Goal: Check status

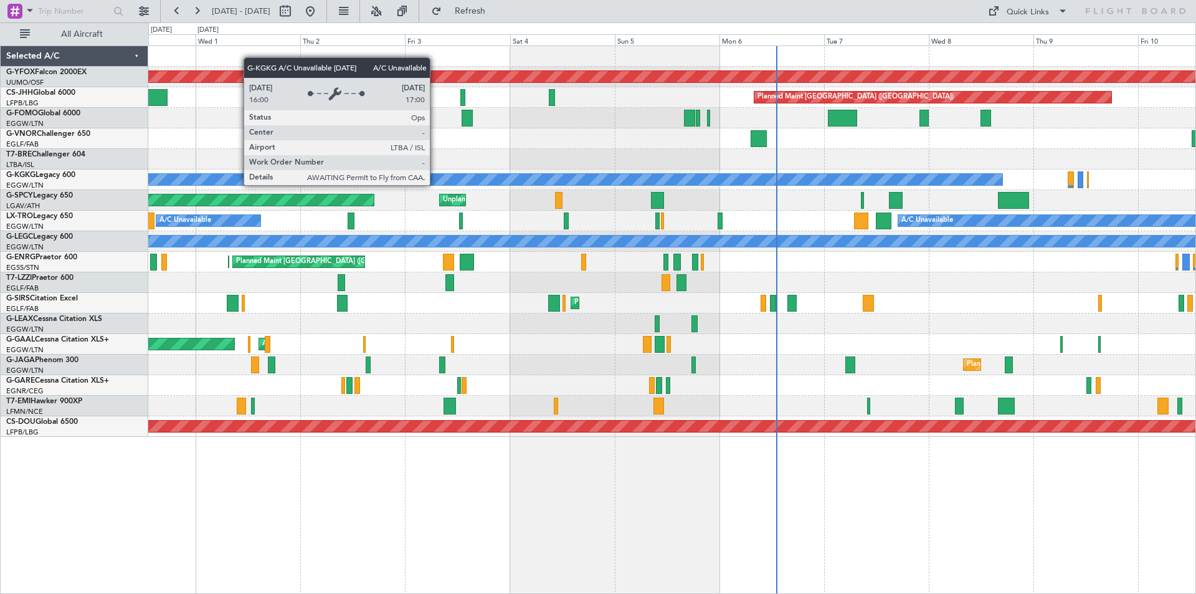
click at [718, 179] on div "A/C Unavailable [GEOGRAPHIC_DATA] (Ataturk)" at bounding box center [52, 179] width 1900 height 11
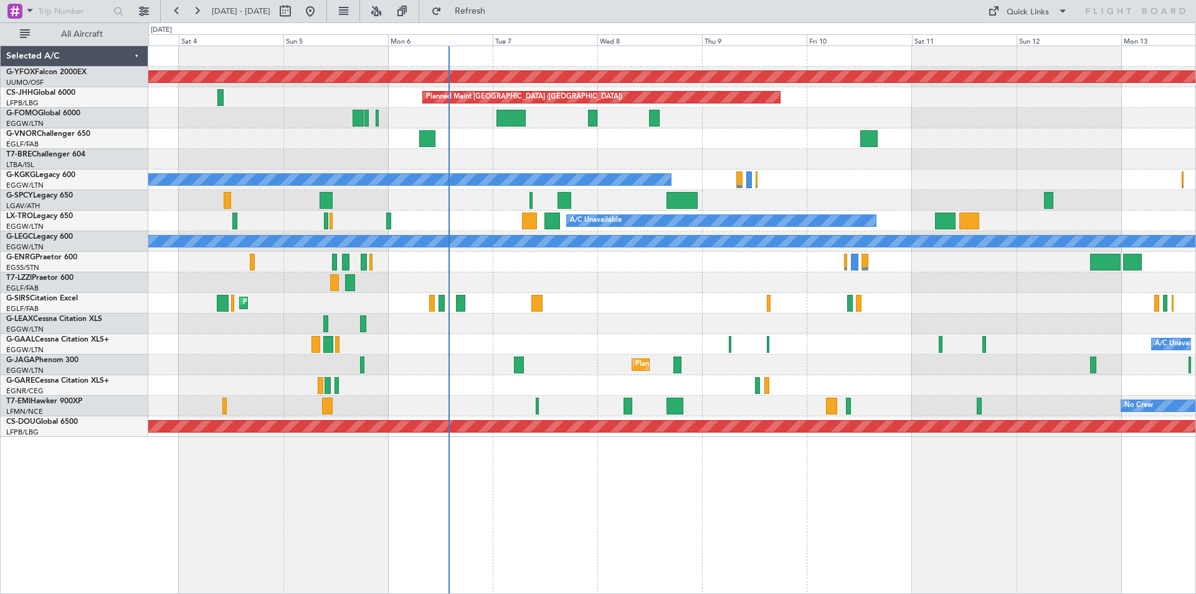
click at [623, 340] on div "A/C Unavailable AOG Maint [GEOGRAPHIC_DATA] Owner Planned [GEOGRAPHIC_DATA]" at bounding box center [671, 344] width 1047 height 21
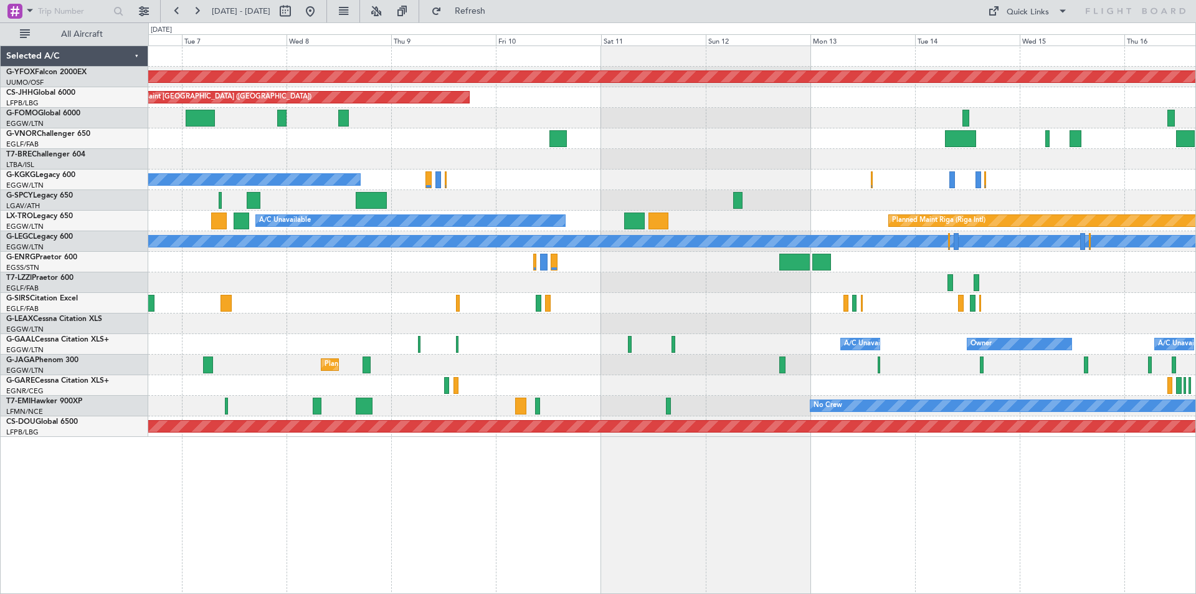
click at [541, 131] on div at bounding box center [671, 138] width 1047 height 21
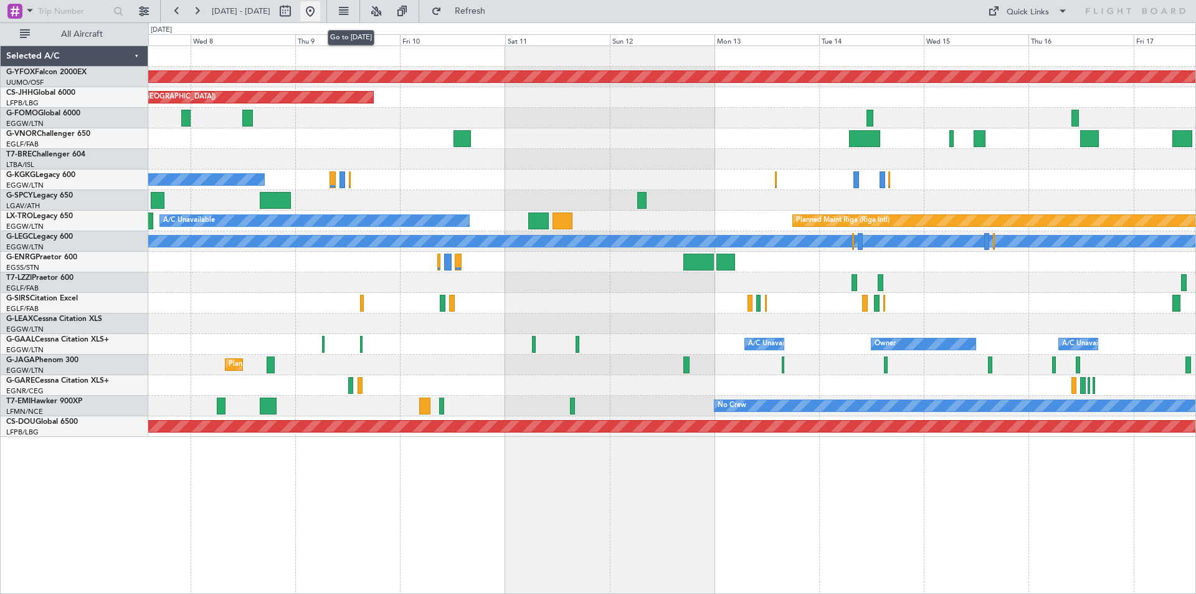
click at [320, 9] on button at bounding box center [310, 11] width 20 height 20
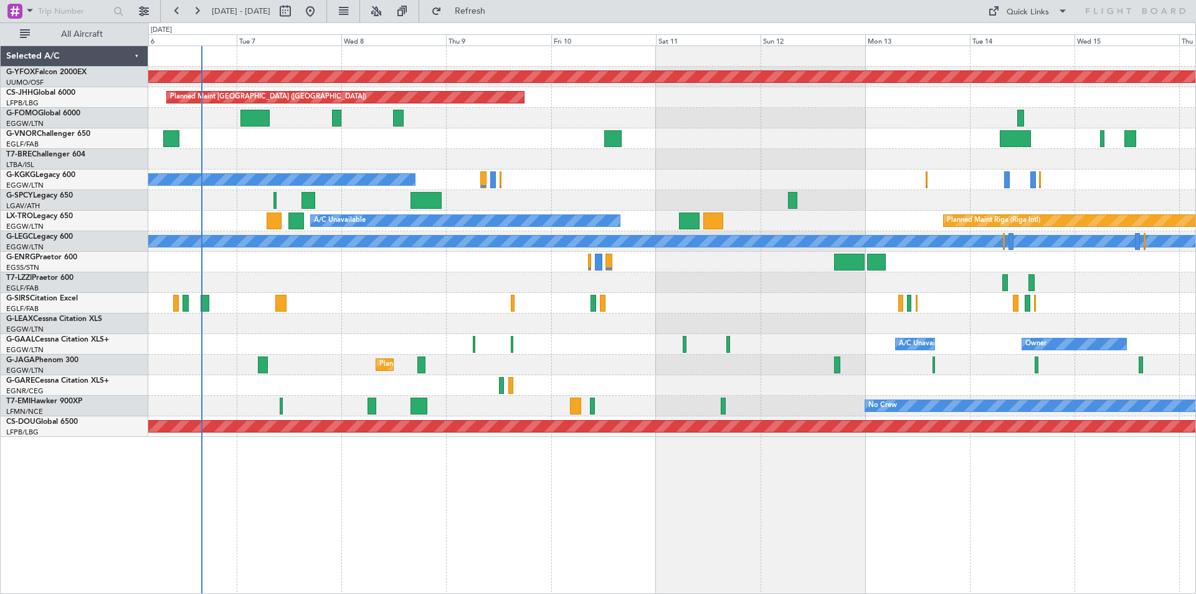
click at [340, 158] on div at bounding box center [671, 159] width 1047 height 21
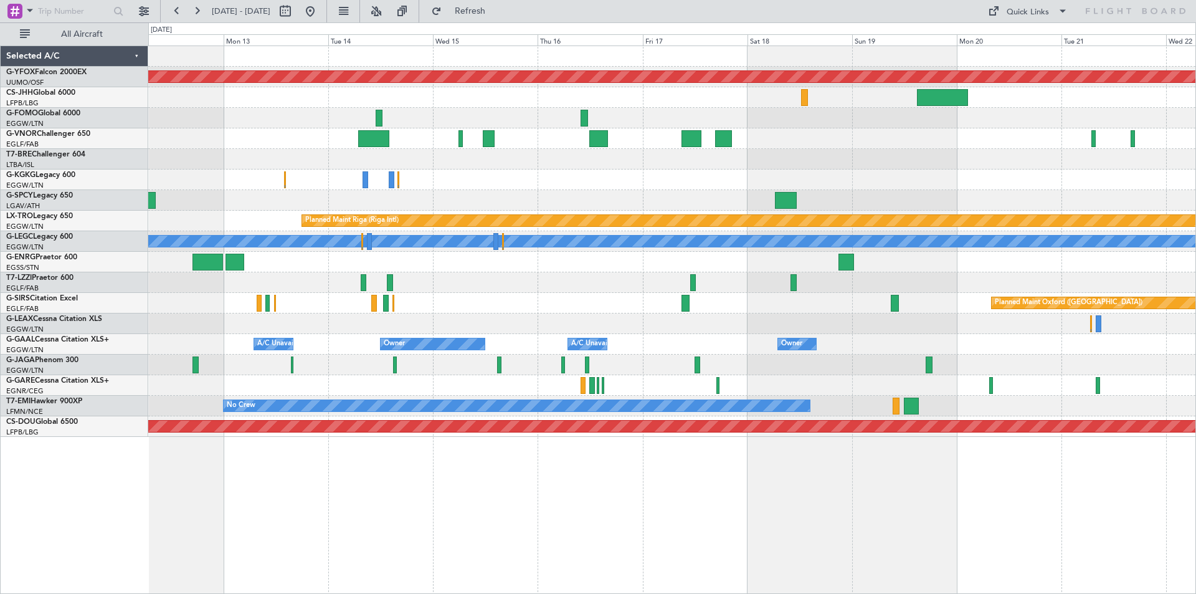
click at [217, 116] on div at bounding box center [671, 118] width 1047 height 21
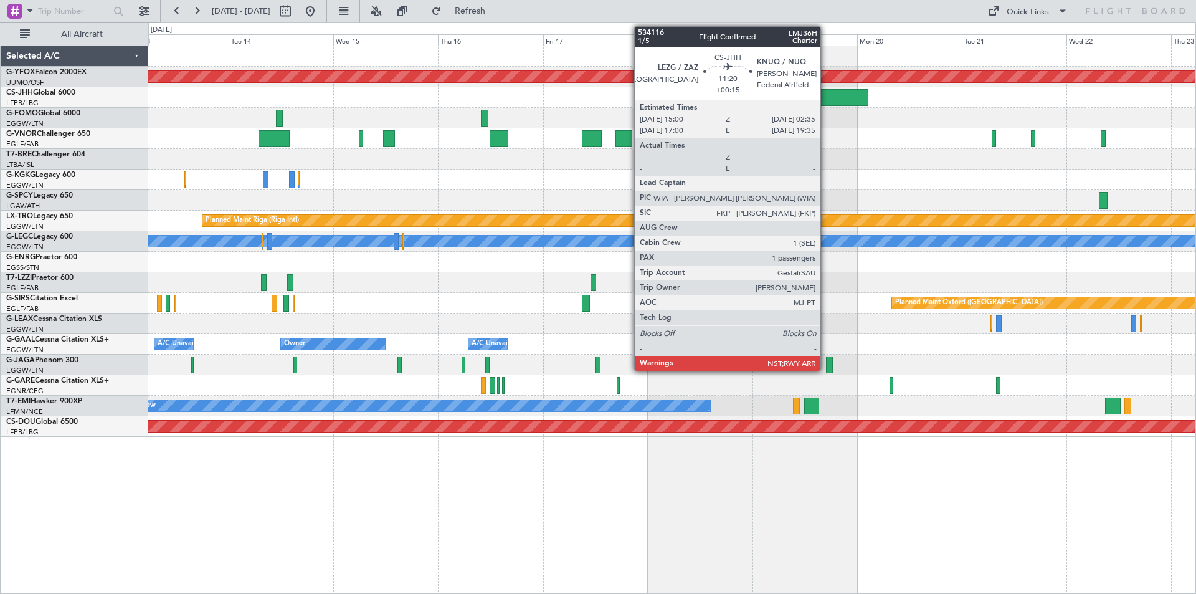
click at [826, 95] on div at bounding box center [842, 97] width 51 height 17
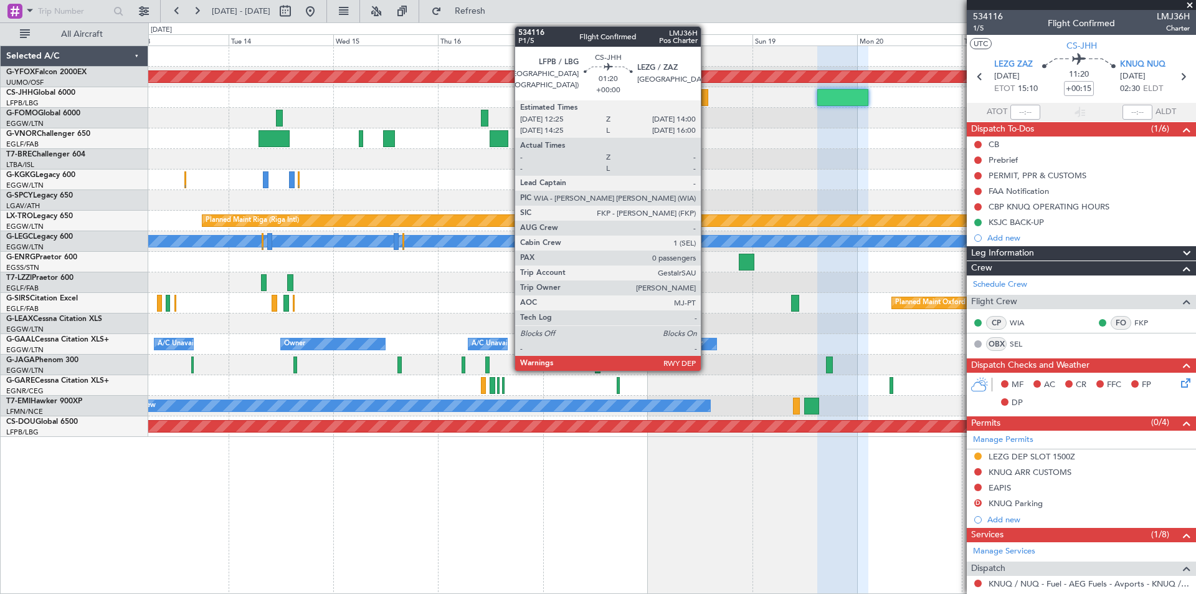
click at [706, 100] on div at bounding box center [704, 97] width 7 height 17
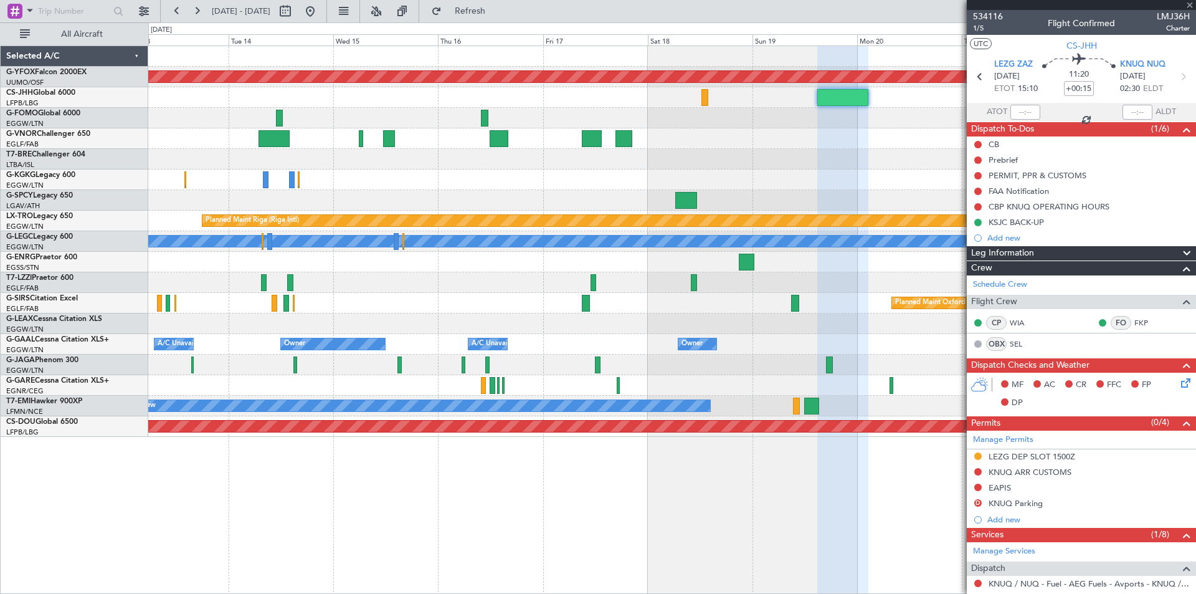
type input "0"
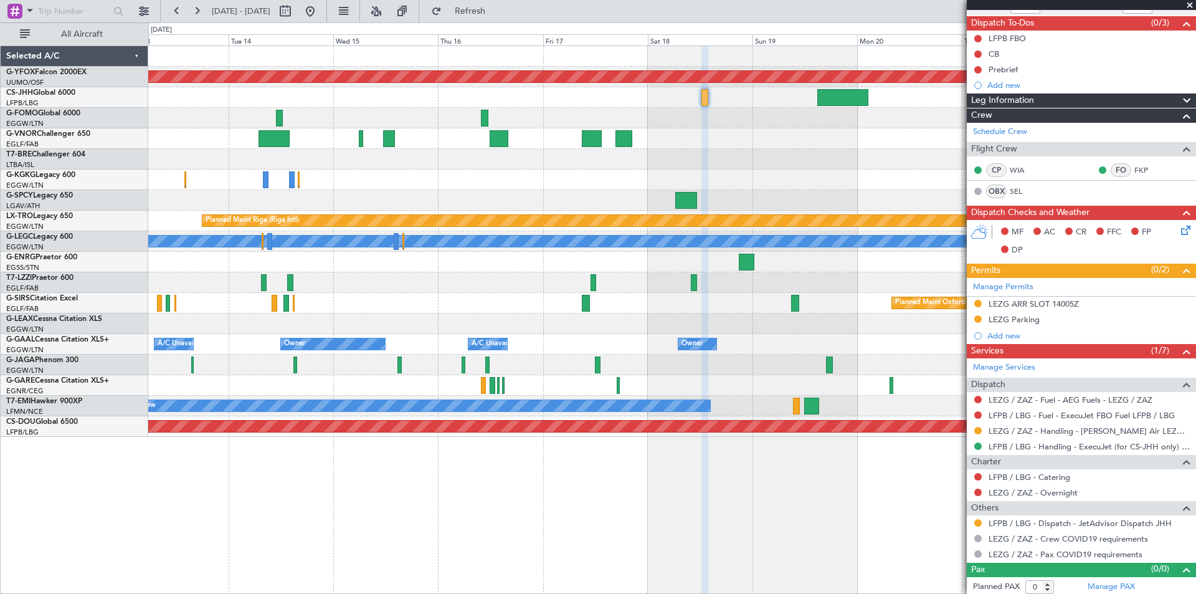
scroll to position [109, 0]
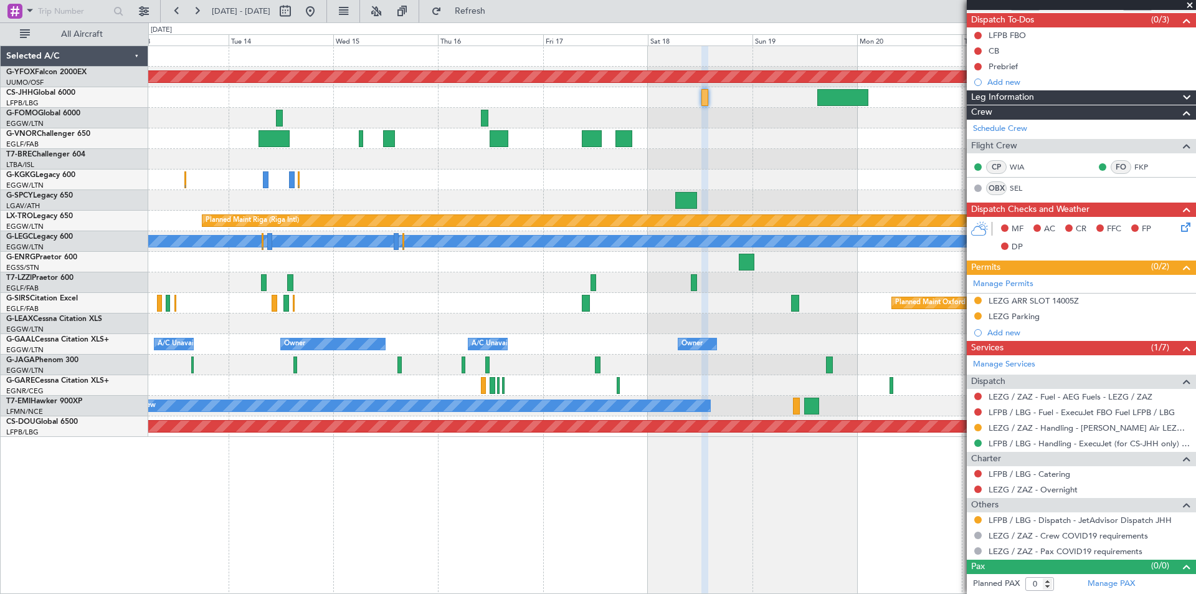
click at [1188, 2] on span at bounding box center [1189, 5] width 12 height 11
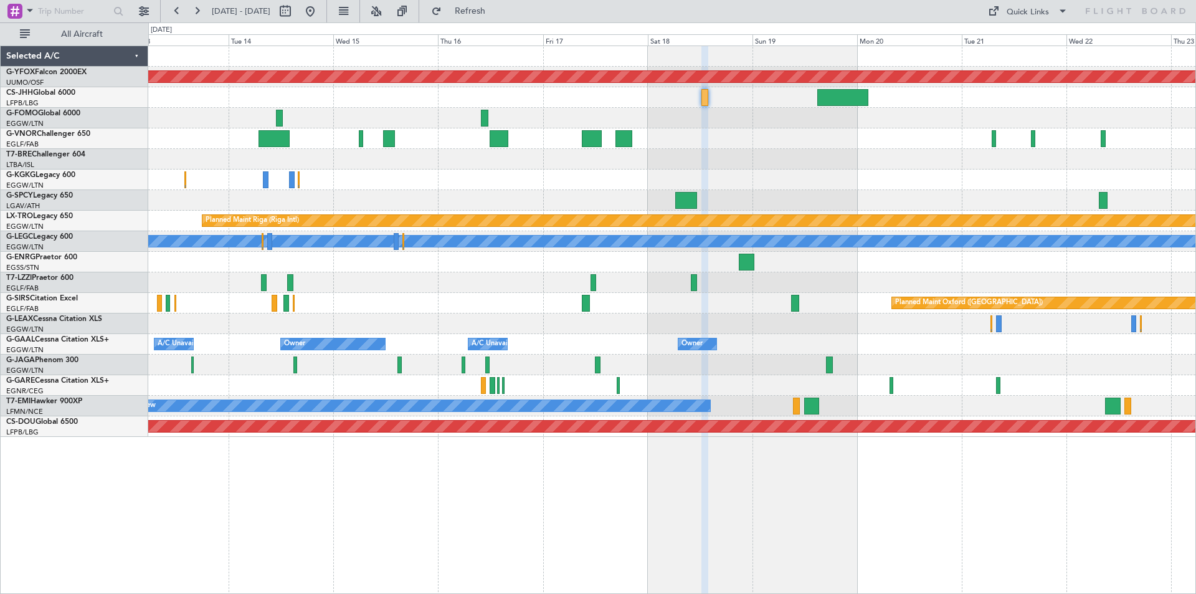
scroll to position [0, 0]
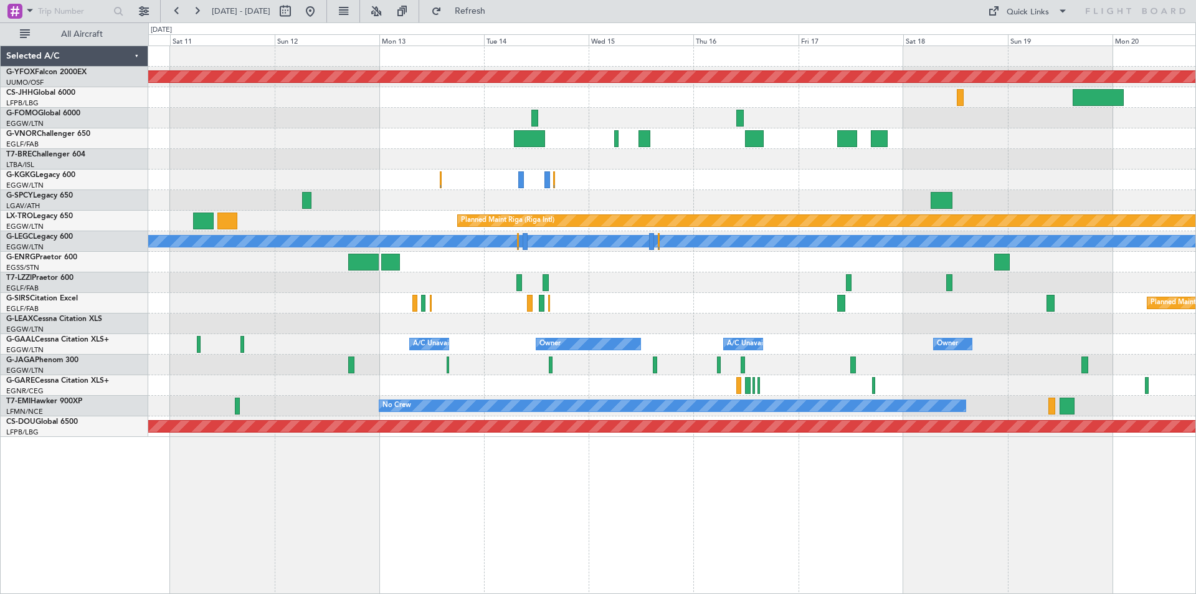
click at [990, 288] on div at bounding box center [671, 282] width 1047 height 21
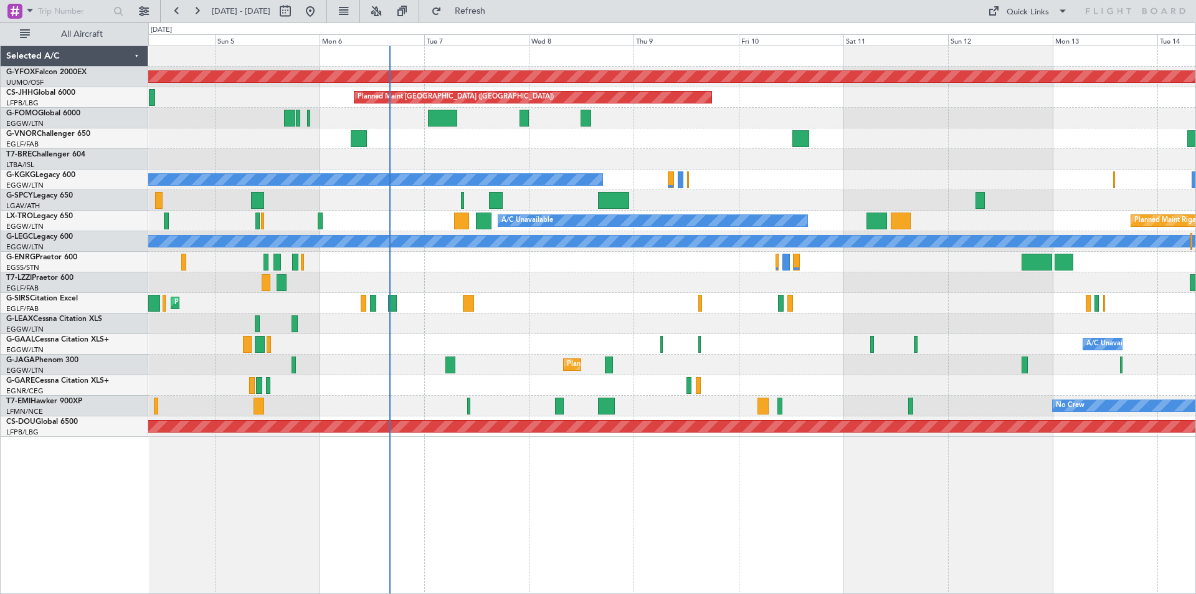
click at [1081, 231] on div "AOG Maint Ostafyevo Planned Maint [GEOGRAPHIC_DATA] ([GEOGRAPHIC_DATA]) A/C Una…" at bounding box center [671, 241] width 1047 height 391
